Goal: Obtain resource: Download file/media

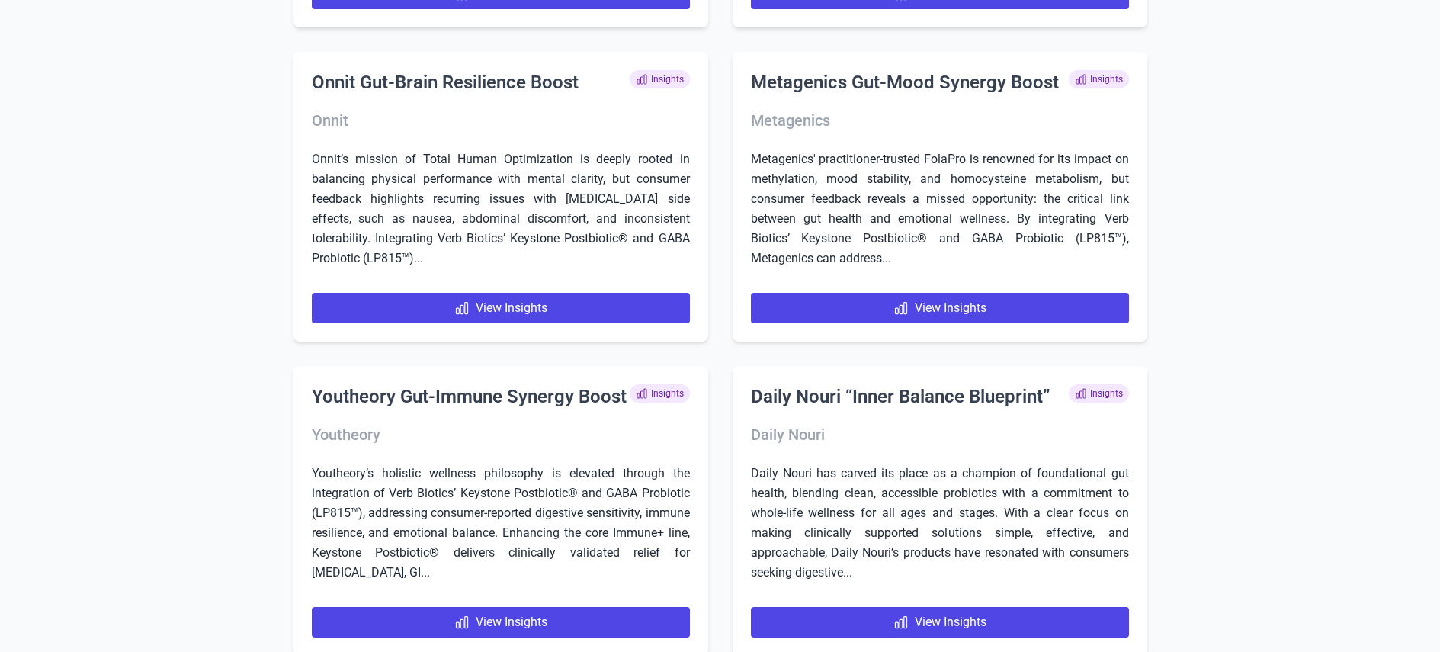
scroll to position [1559, 0]
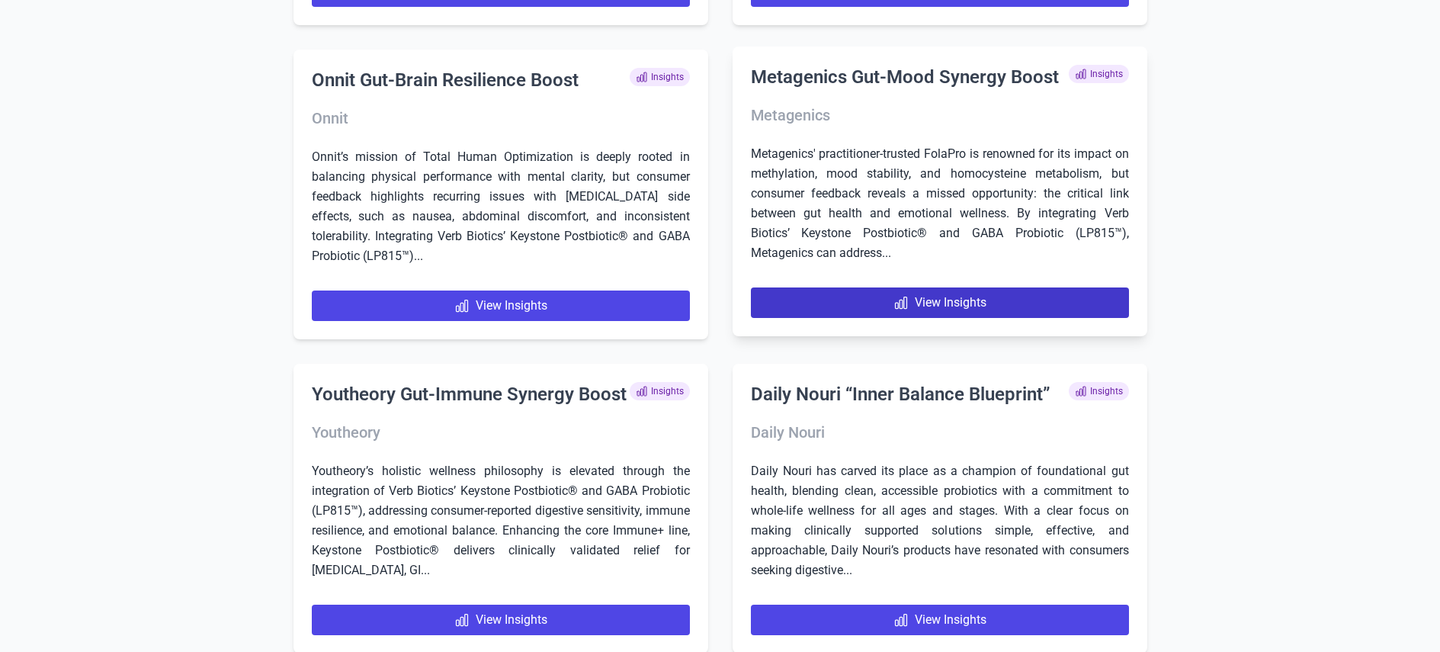
click at [847, 287] on link "View Insights" at bounding box center [940, 302] width 378 height 30
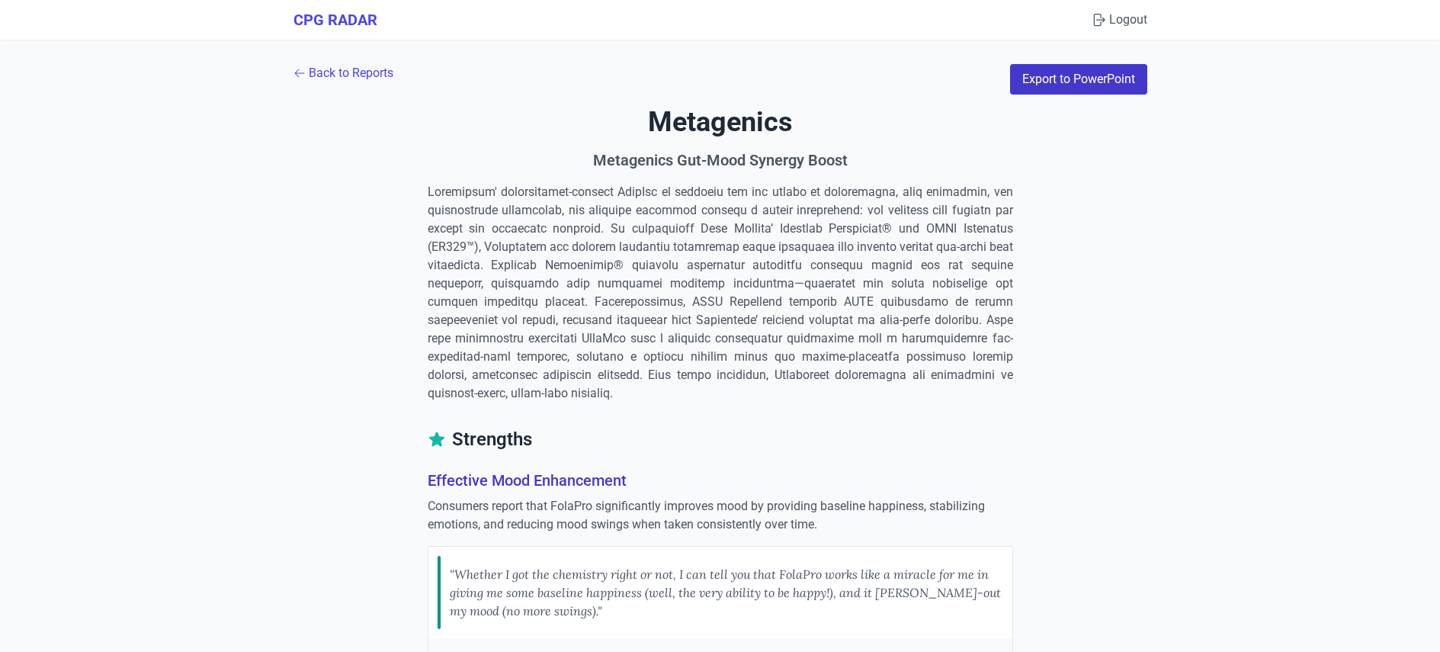
click at [1058, 75] on button "Export to PowerPoint" at bounding box center [1078, 79] width 137 height 30
click at [367, 75] on link "Back to Reports" at bounding box center [343, 73] width 100 height 18
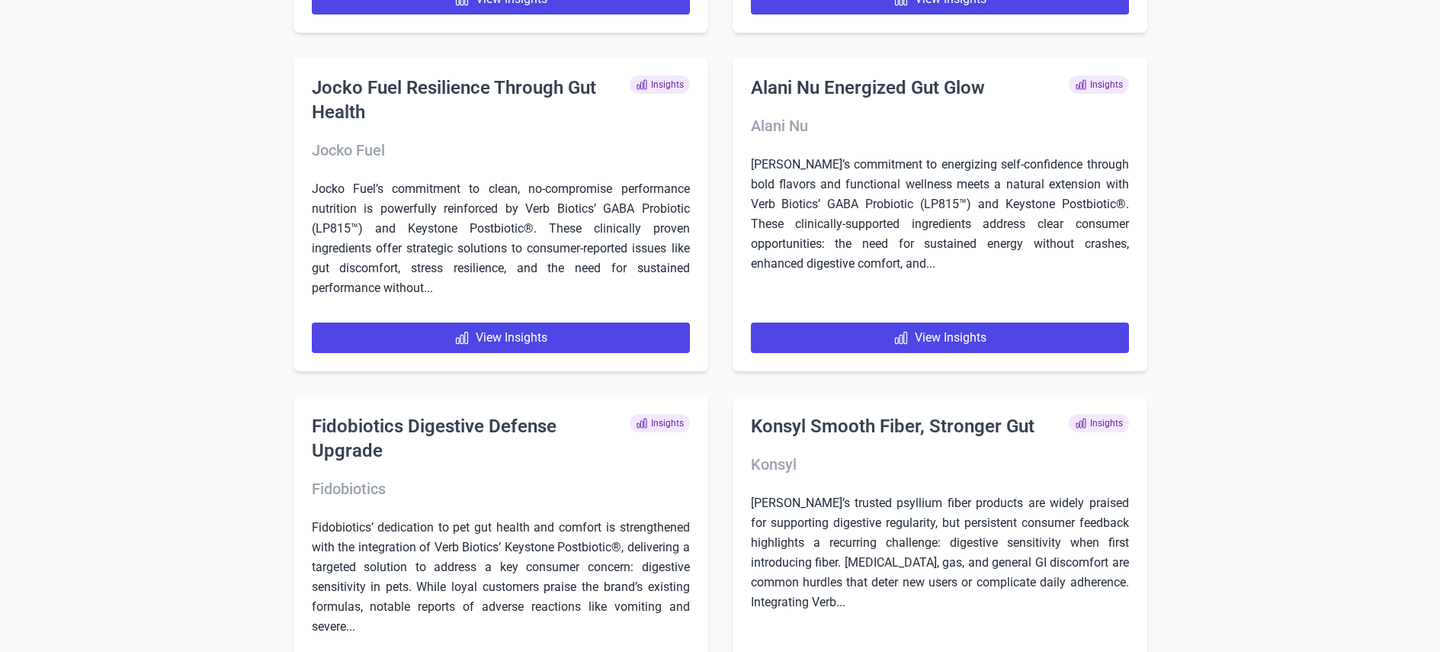
scroll to position [876, 0]
